Goal: Task Accomplishment & Management: Use online tool/utility

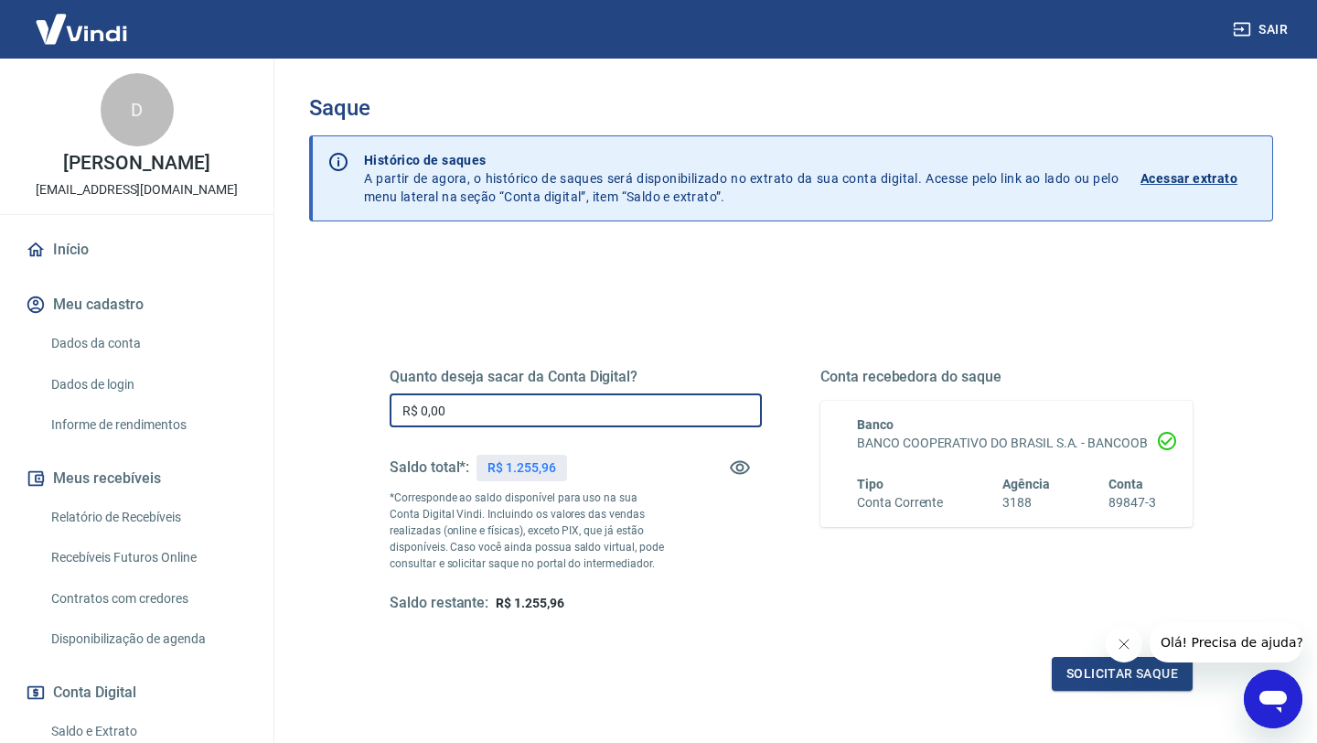
click at [467, 411] on input "R$ 0,00" at bounding box center [576, 410] width 372 height 34
type input "R$ 1.255,96"
click at [1132, 682] on button "Solicitar saque" at bounding box center [1122, 674] width 141 height 34
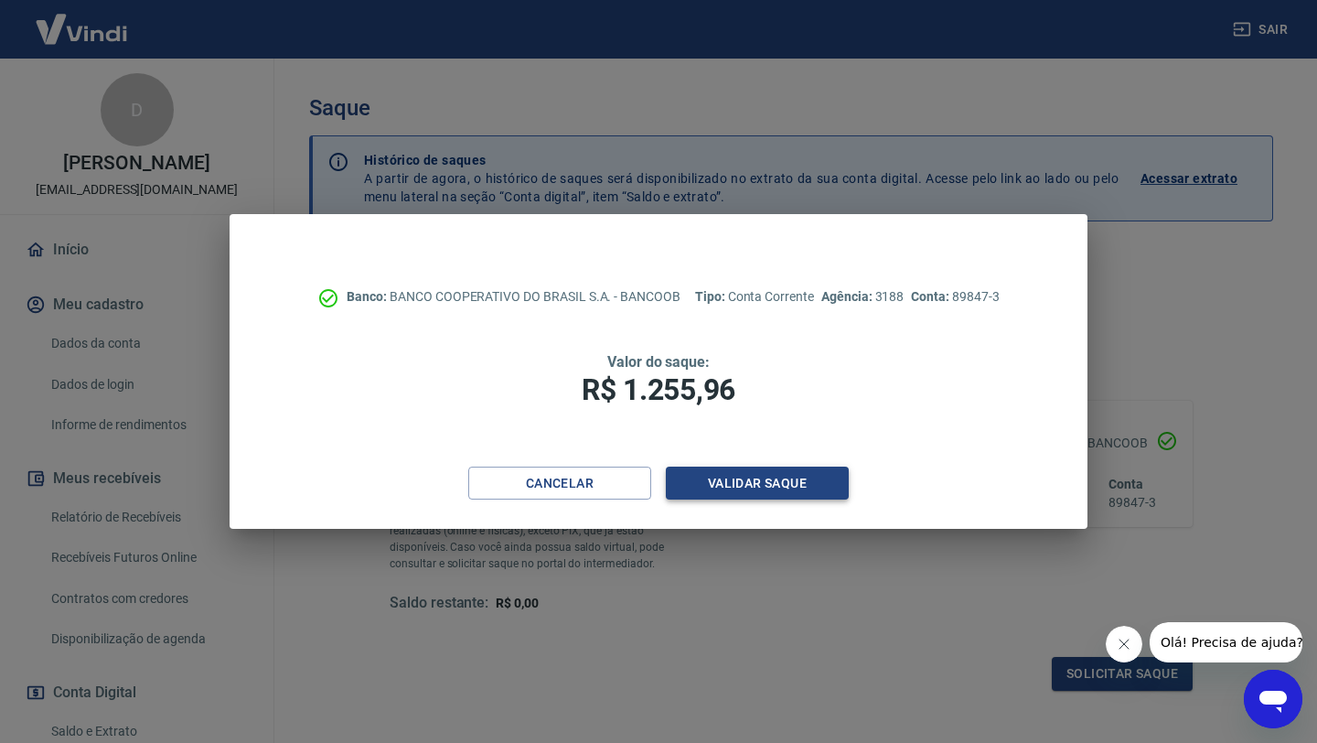
click at [752, 482] on button "Validar saque" at bounding box center [757, 484] width 183 height 34
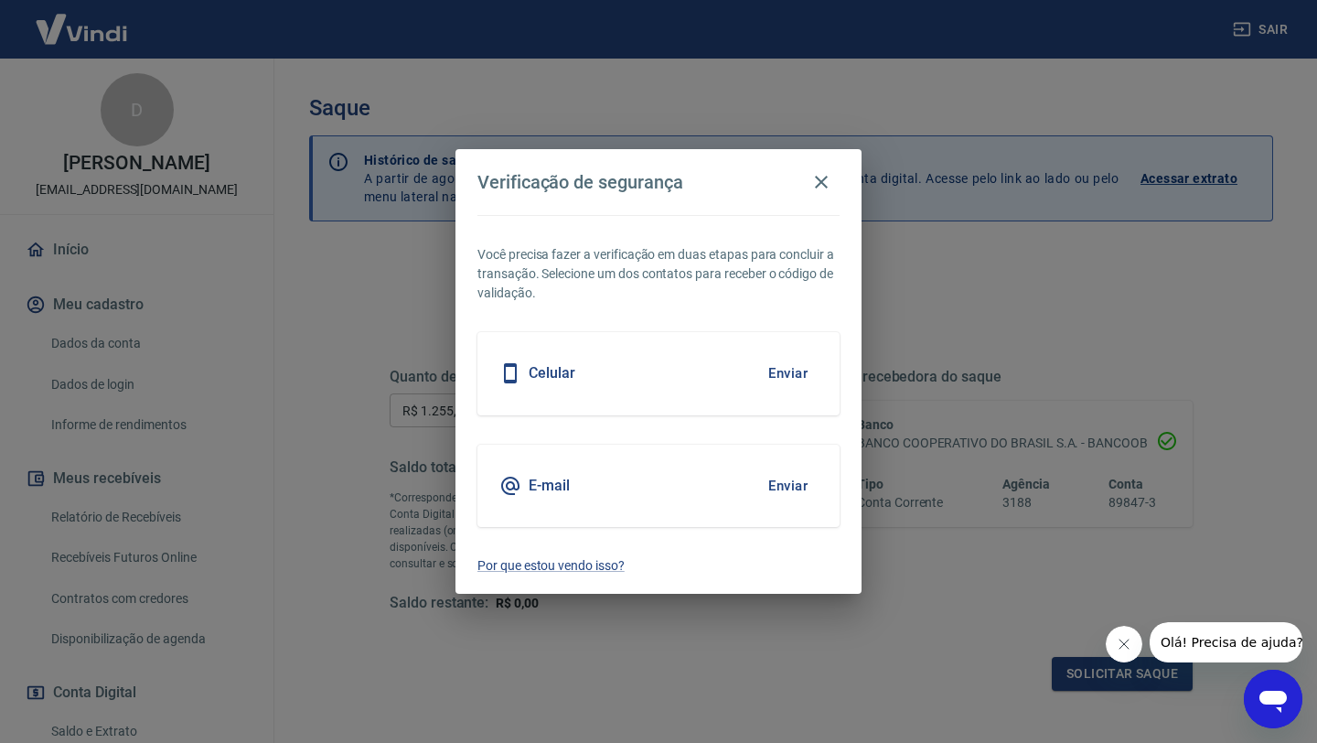
click at [782, 377] on button "Enviar" at bounding box center [787, 373] width 59 height 38
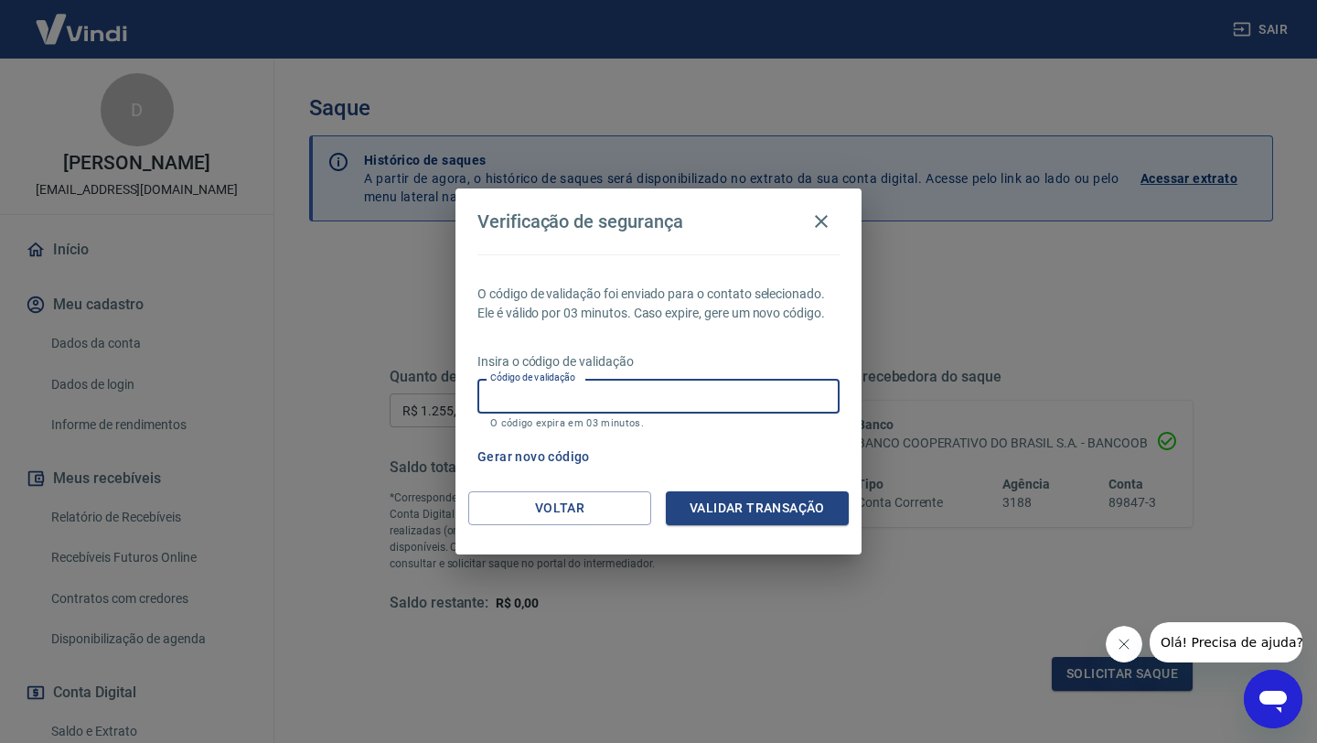
click at [687, 404] on input "Código de validação" at bounding box center [659, 396] width 362 height 34
type input "355353"
click at [716, 513] on button "Validar transação" at bounding box center [757, 508] width 183 height 34
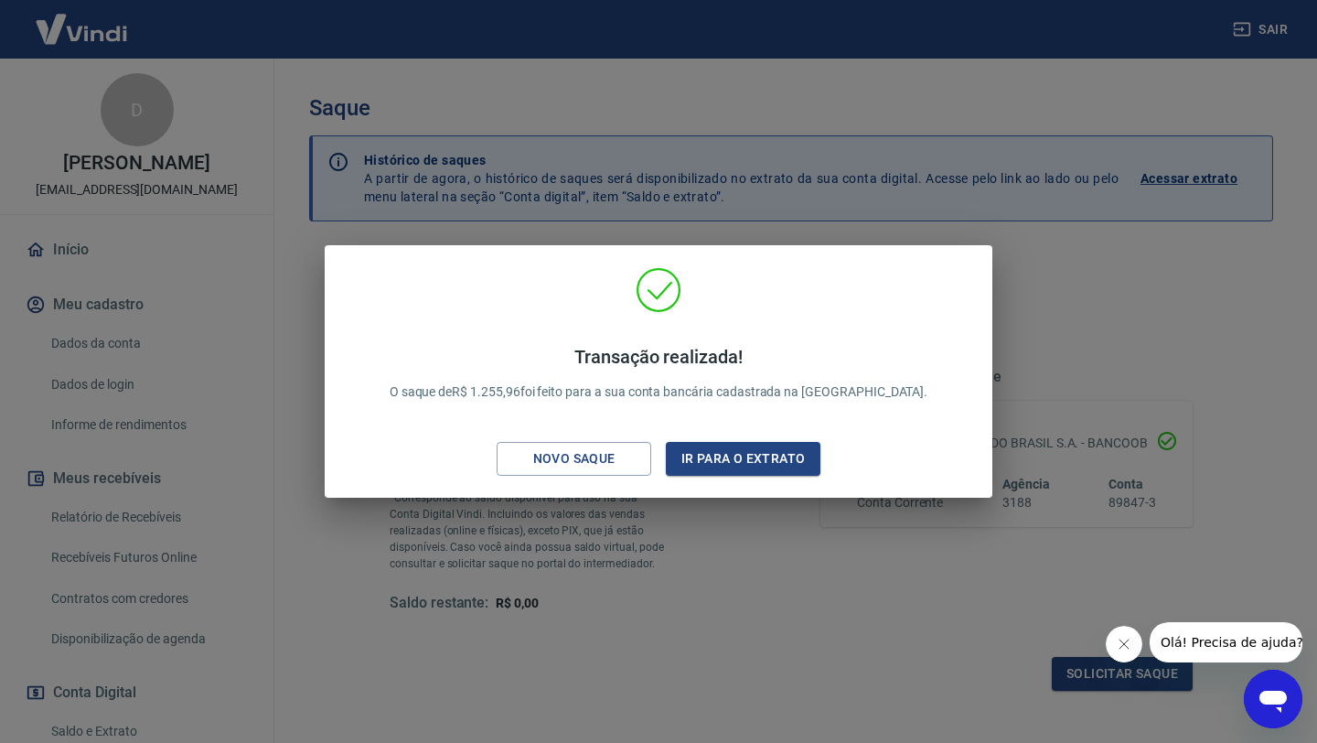
click at [337, 544] on div "Transação realizada! O saque de R$ 1.255,96 foi feito para a sua conta bancária…" at bounding box center [658, 371] width 1317 height 743
